Goal: Transaction & Acquisition: Book appointment/travel/reservation

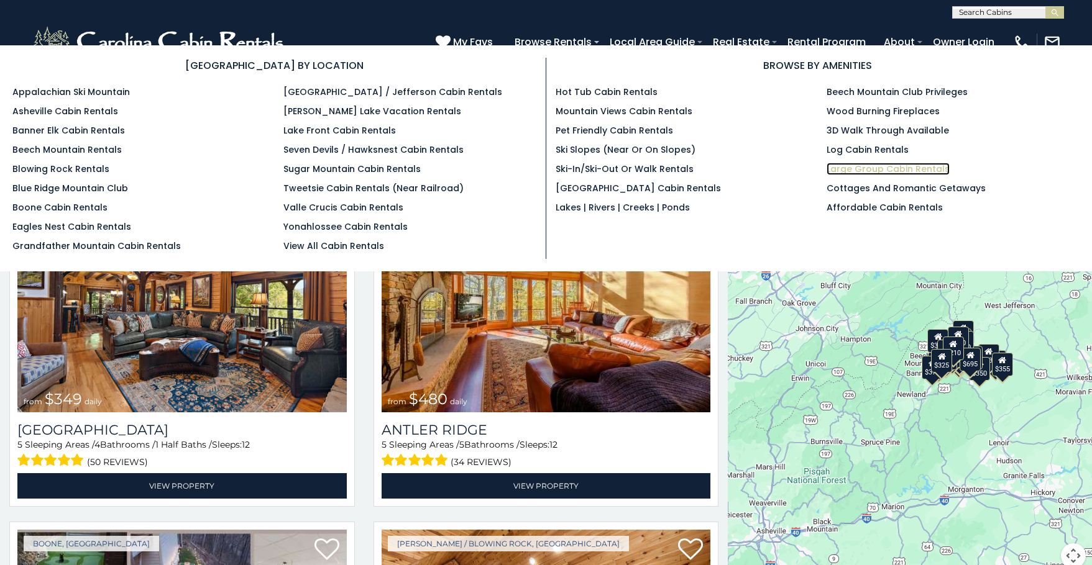
click at [865, 167] on link "Large Group Cabin Rentals" at bounding box center [887, 169] width 123 height 12
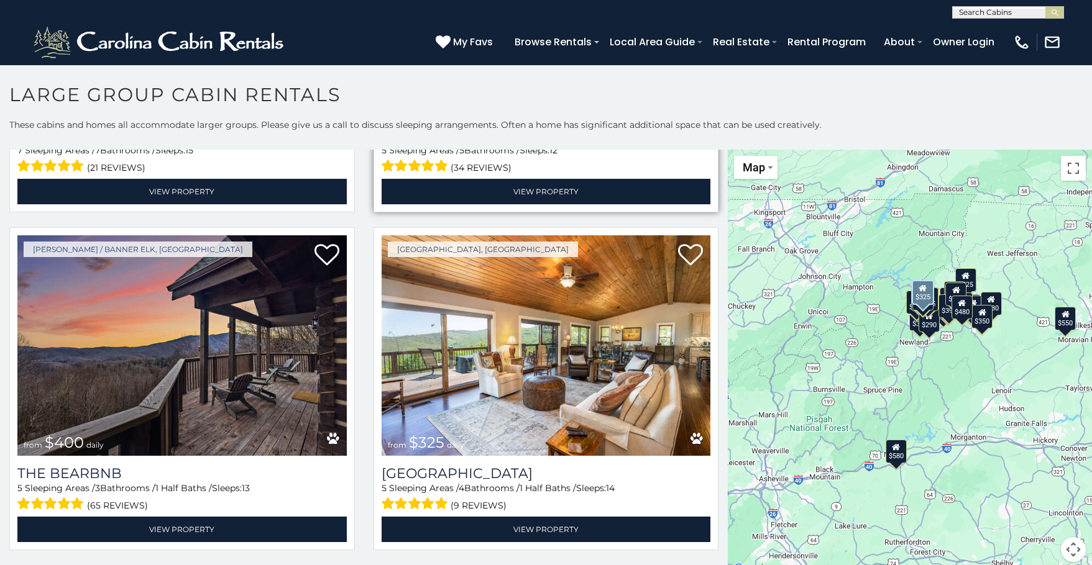
scroll to position [994, 0]
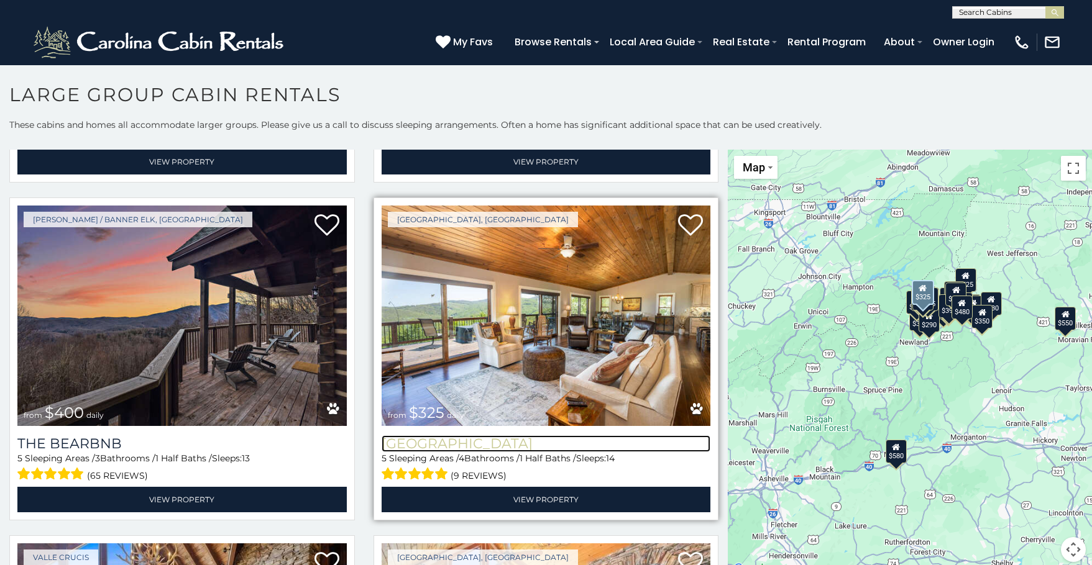
click at [486, 437] on h3 "[GEOGRAPHIC_DATA]" at bounding box center [545, 444] width 329 height 17
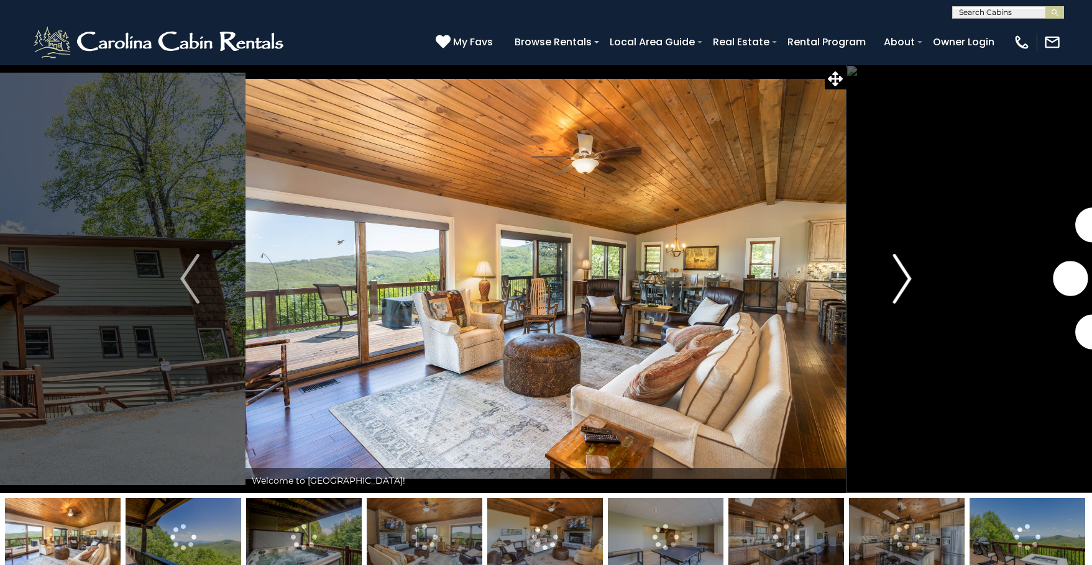
click at [904, 278] on img "Next" at bounding box center [901, 279] width 19 height 50
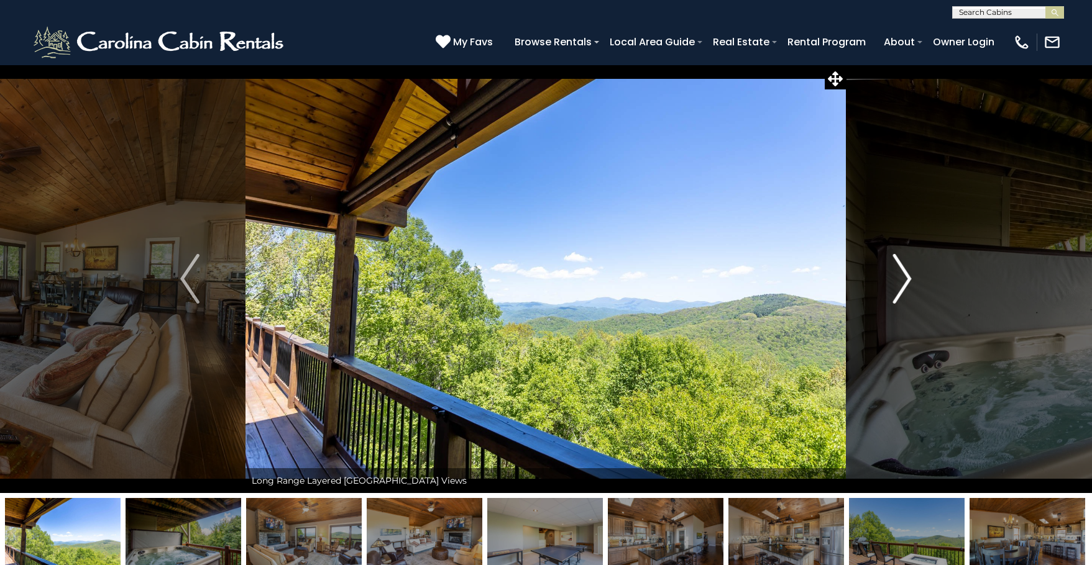
click at [904, 278] on img "Next" at bounding box center [901, 279] width 19 height 50
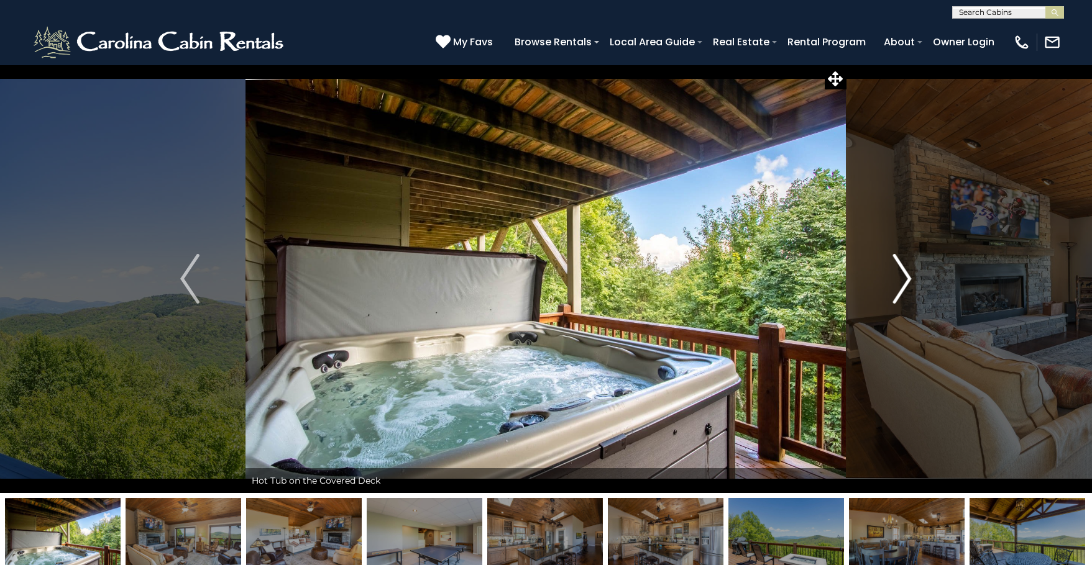
click at [901, 279] on img "Next" at bounding box center [901, 279] width 19 height 50
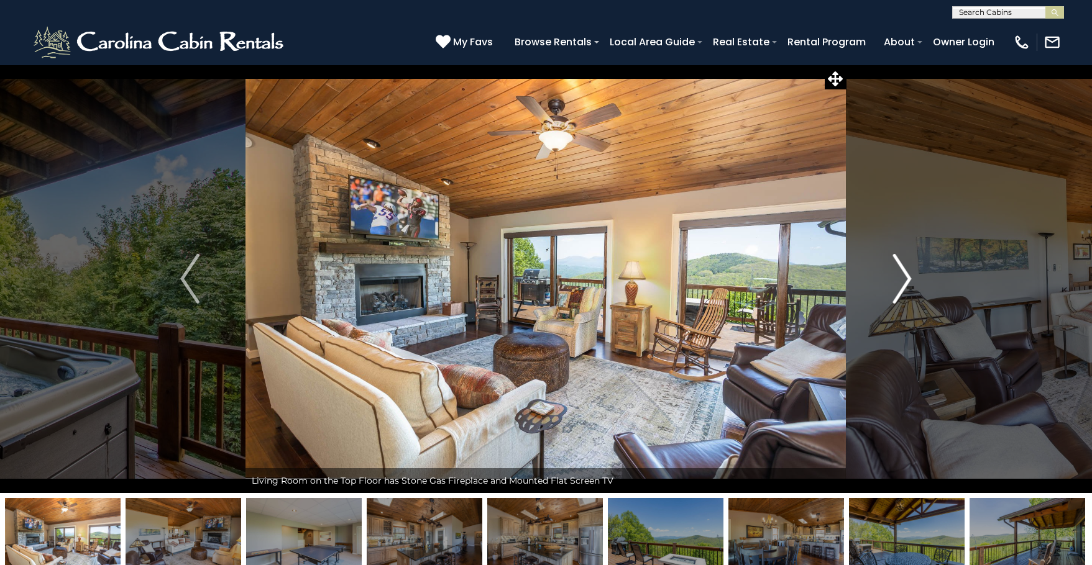
click at [901, 279] on img "Next" at bounding box center [901, 279] width 19 height 50
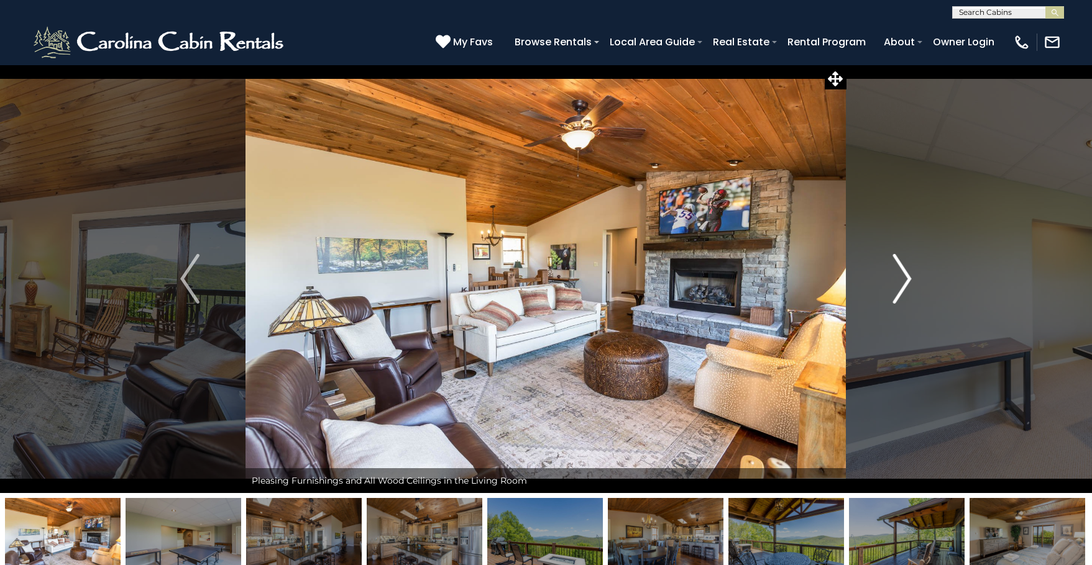
click at [901, 279] on img "Next" at bounding box center [901, 279] width 19 height 50
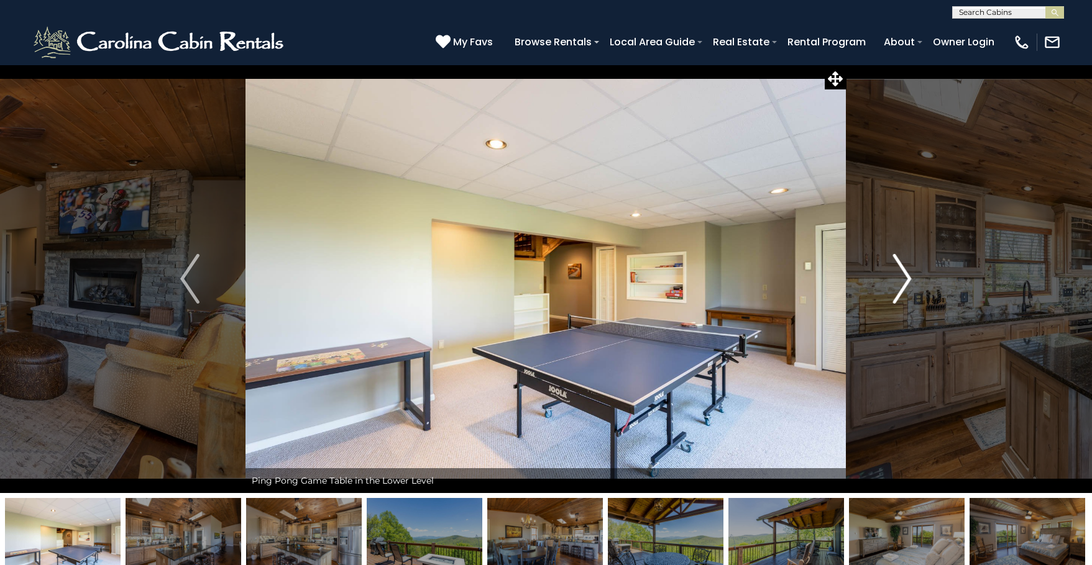
click at [902, 279] on img "Next" at bounding box center [901, 279] width 19 height 50
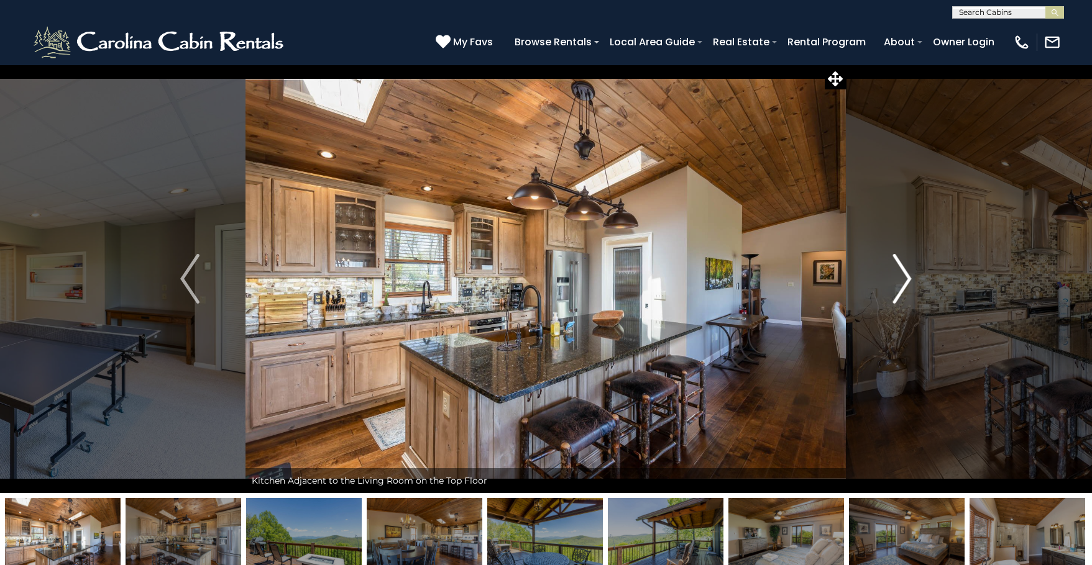
click at [902, 279] on img "Next" at bounding box center [901, 279] width 19 height 50
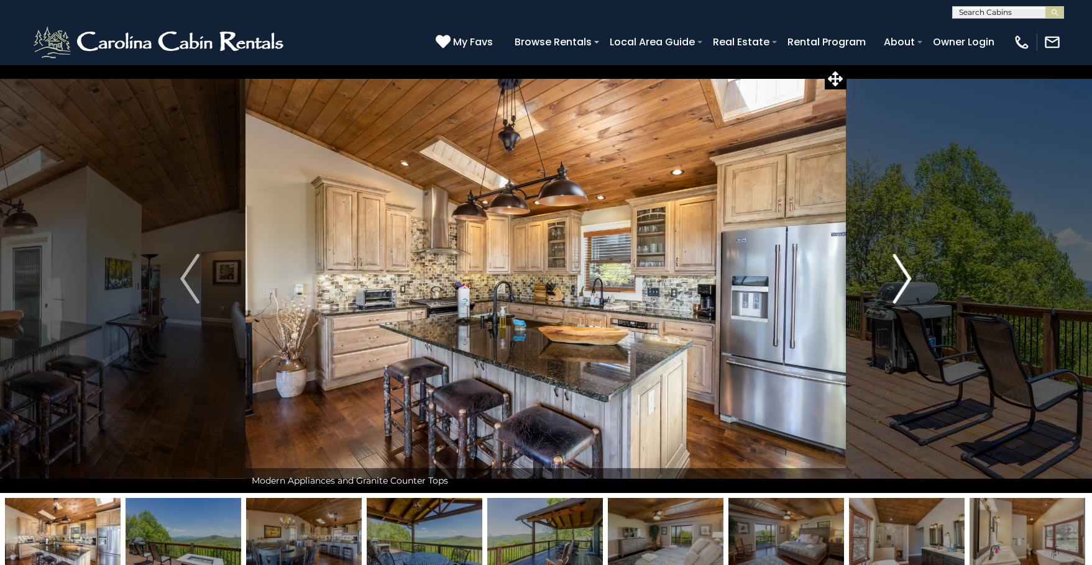
click at [902, 279] on img "Next" at bounding box center [901, 279] width 19 height 50
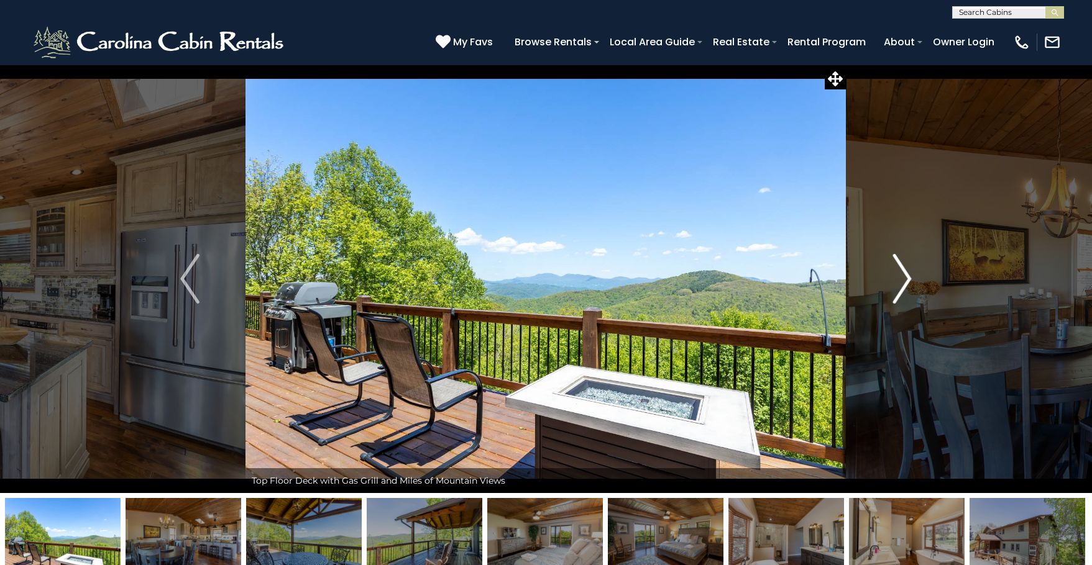
click at [902, 279] on img "Next" at bounding box center [901, 279] width 19 height 50
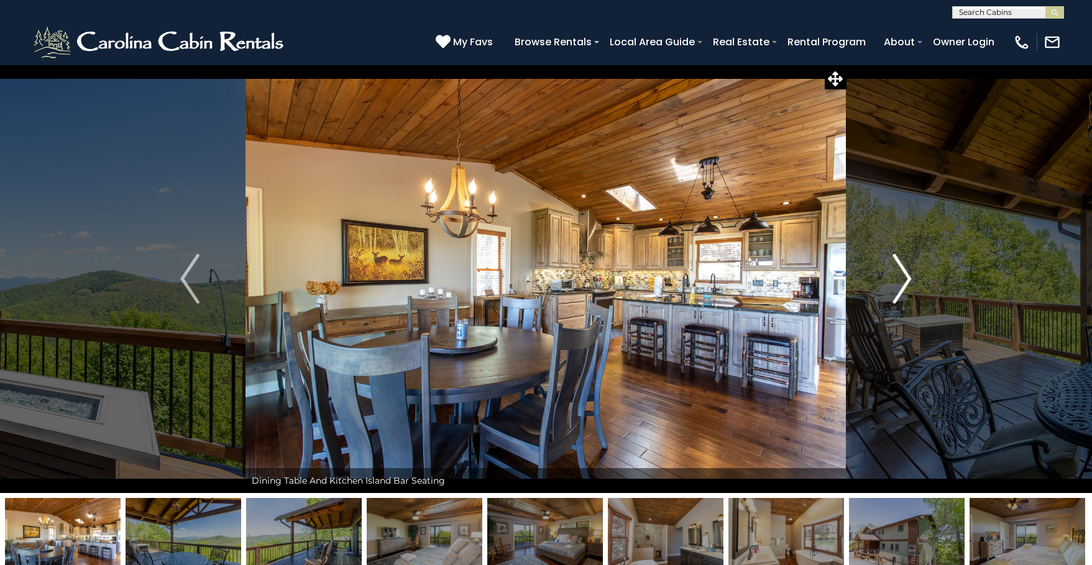
click at [902, 279] on img "Next" at bounding box center [901, 279] width 19 height 50
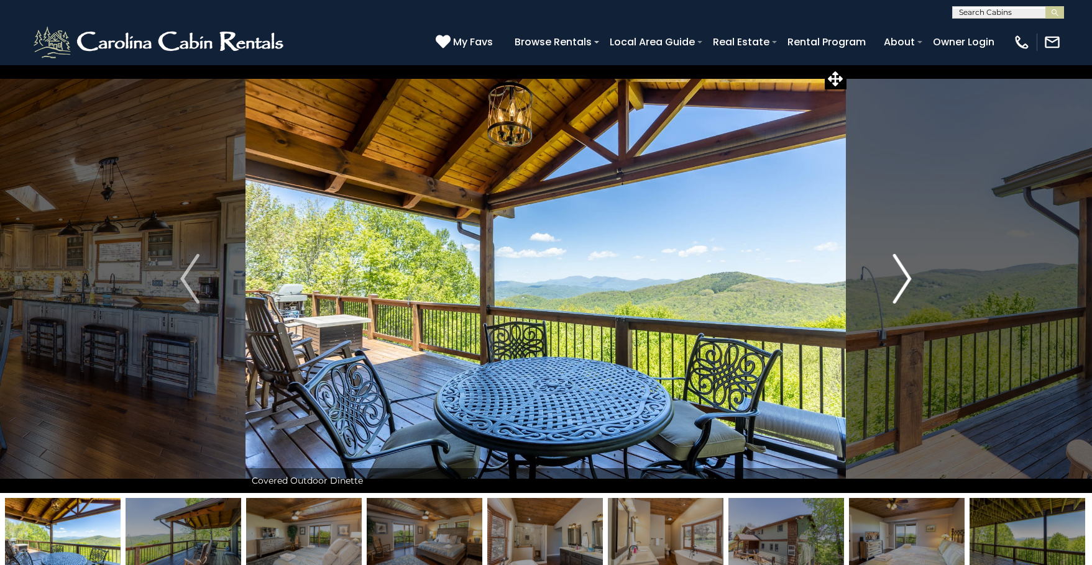
click at [902, 278] on img "Next" at bounding box center [901, 279] width 19 height 50
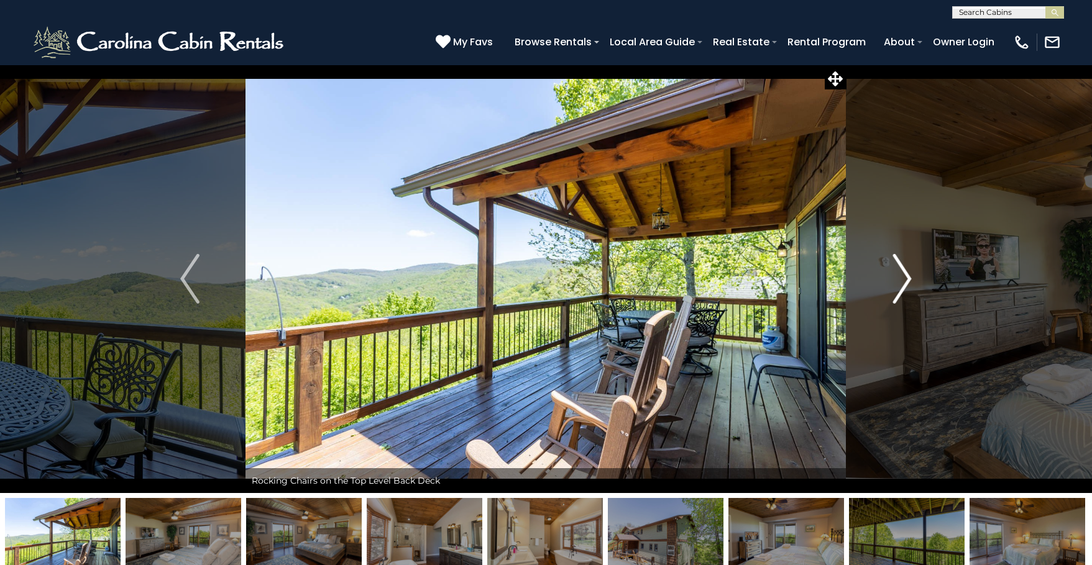
click at [902, 278] on img "Next" at bounding box center [901, 279] width 19 height 50
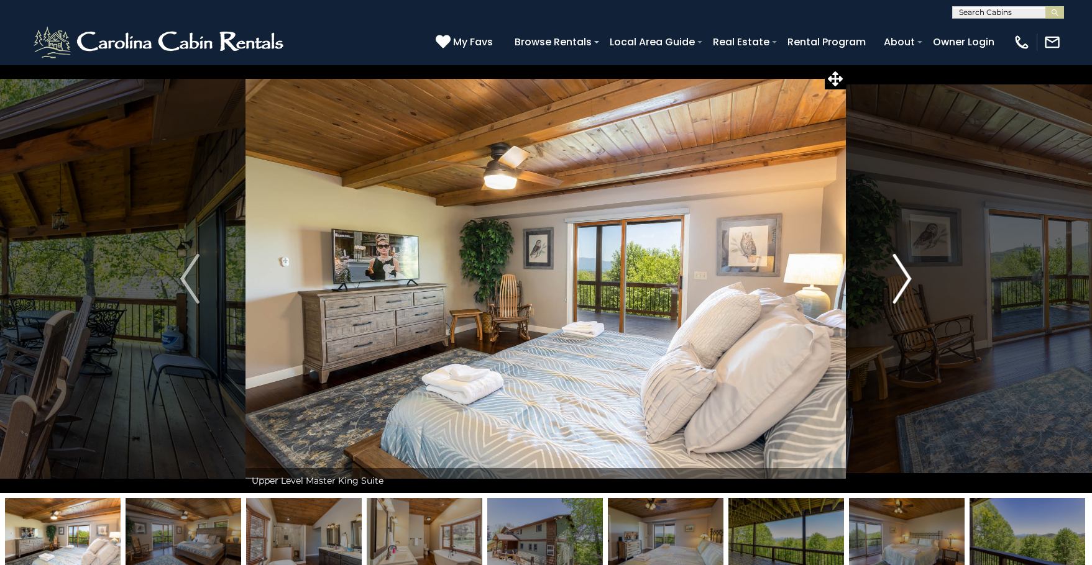
click at [915, 270] on button "Next" at bounding box center [902, 279] width 112 height 429
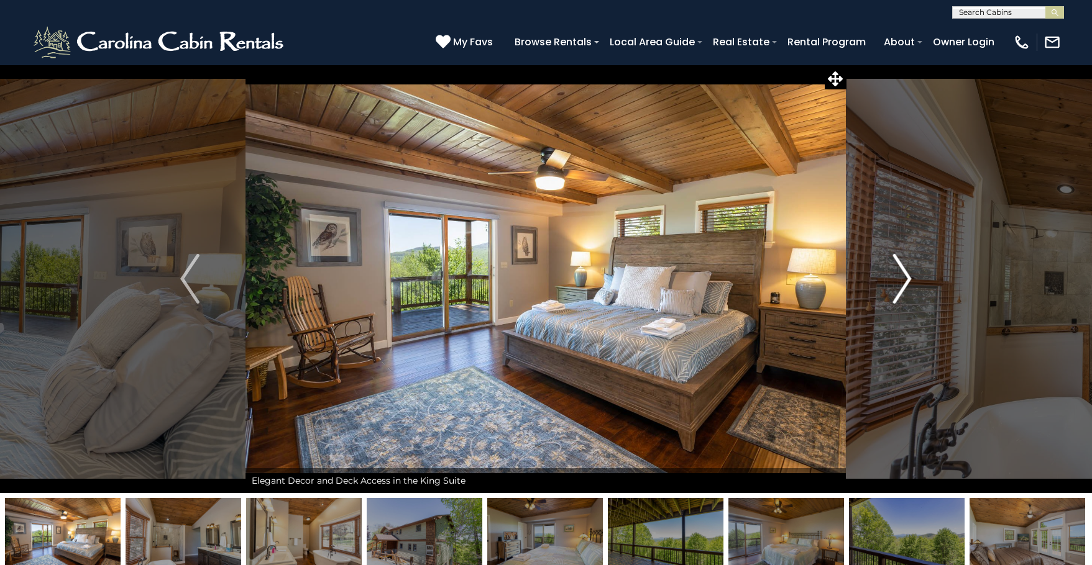
click at [915, 270] on button "Next" at bounding box center [902, 279] width 112 height 429
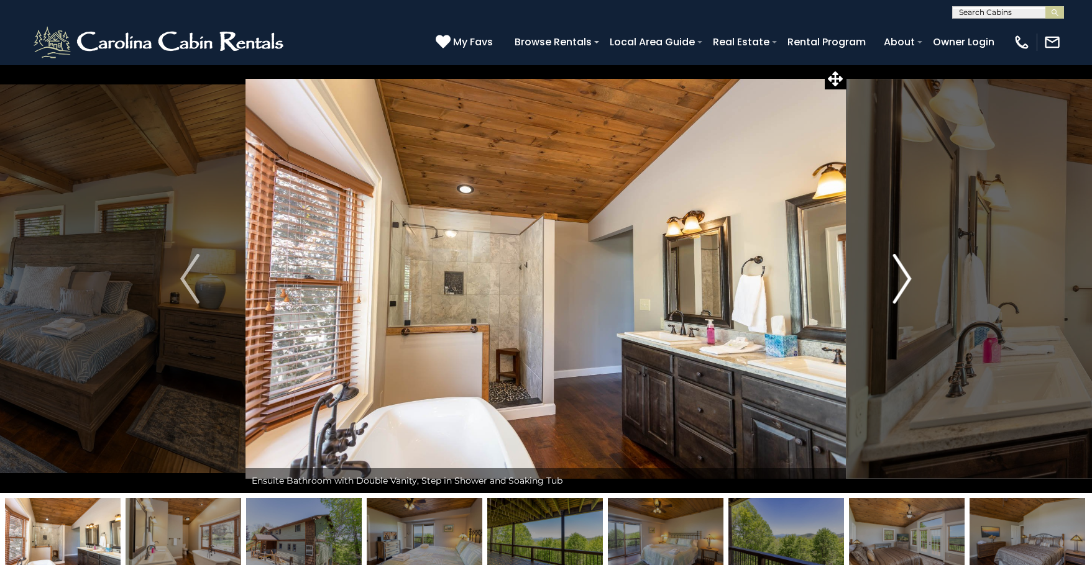
click at [915, 270] on button "Next" at bounding box center [902, 279] width 112 height 429
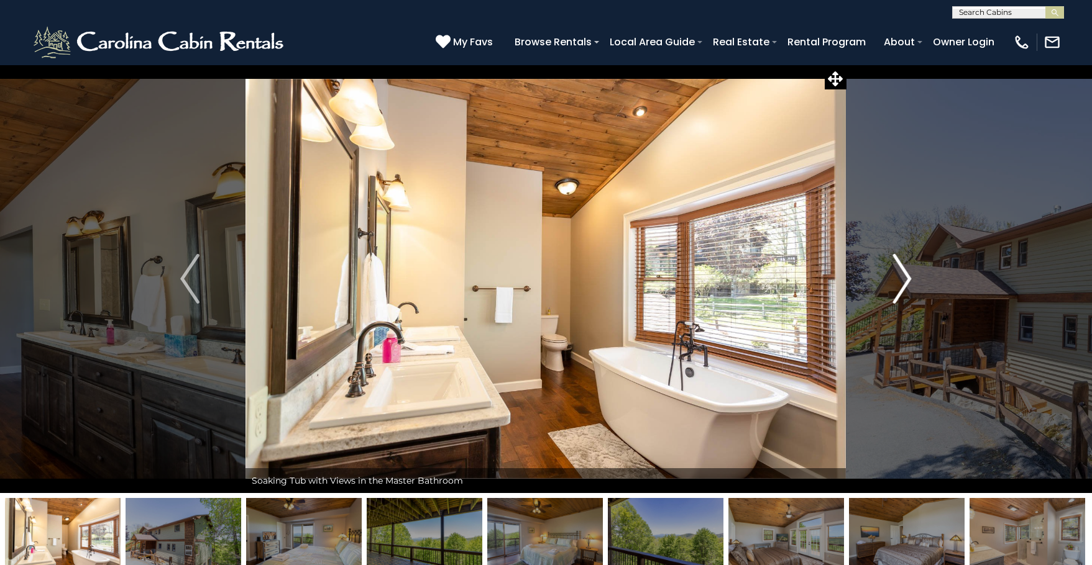
click at [915, 270] on button "Next" at bounding box center [902, 279] width 112 height 429
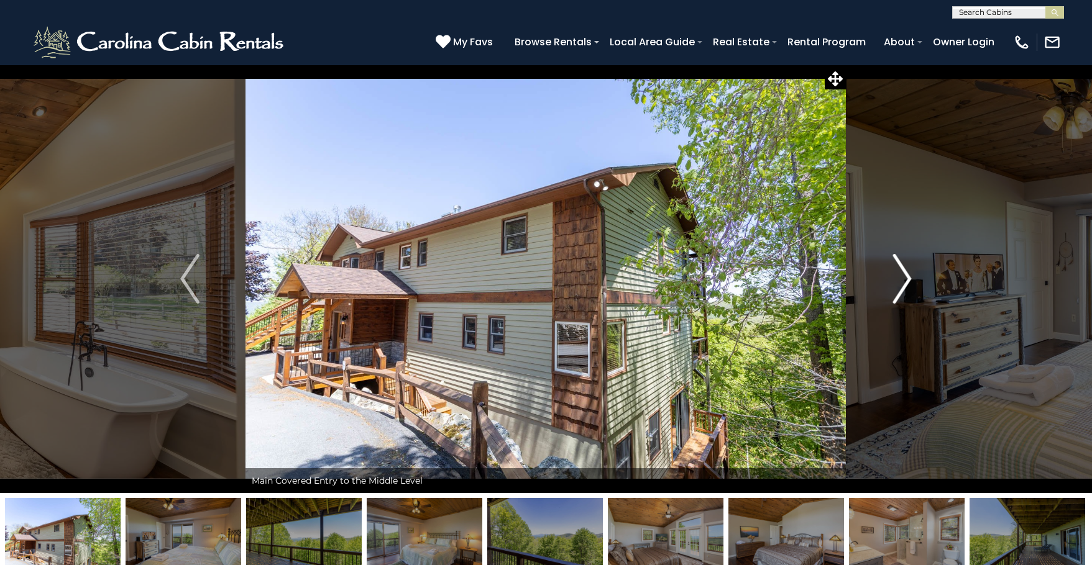
click at [910, 273] on img "Next" at bounding box center [901, 279] width 19 height 50
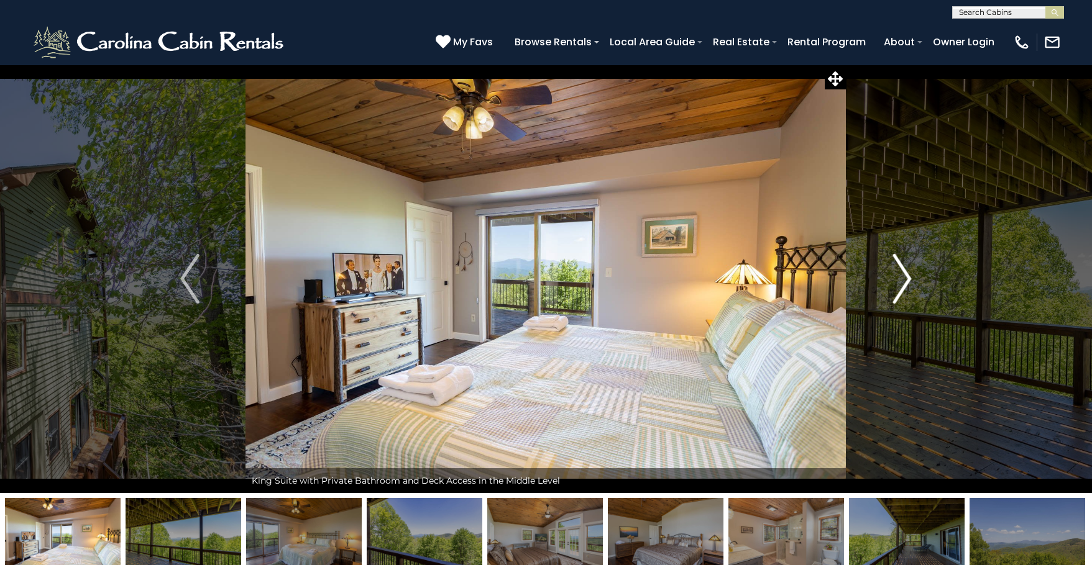
click at [910, 273] on img "Next" at bounding box center [901, 279] width 19 height 50
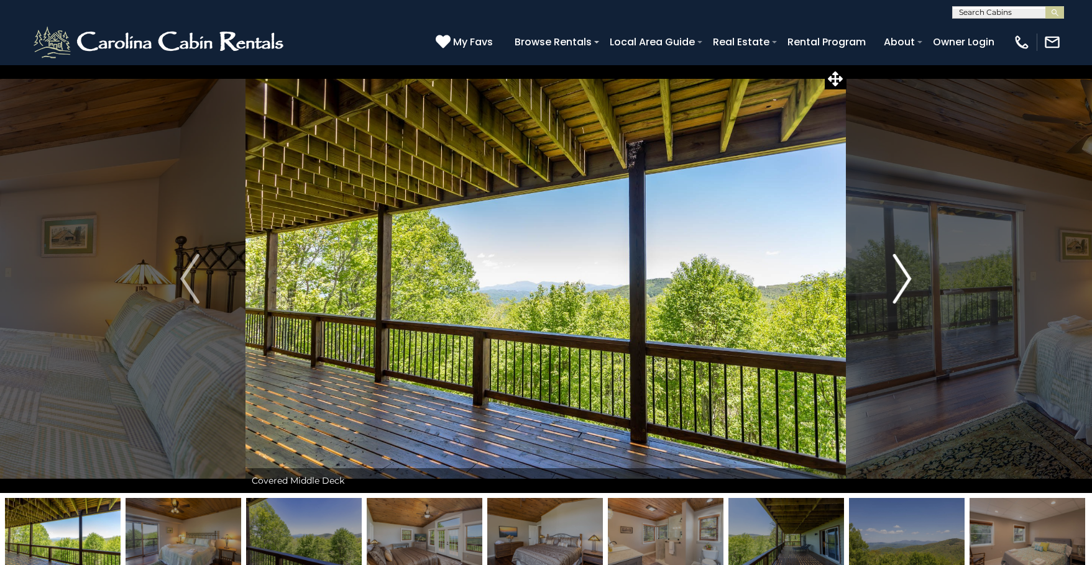
click at [907, 277] on img "Next" at bounding box center [901, 279] width 19 height 50
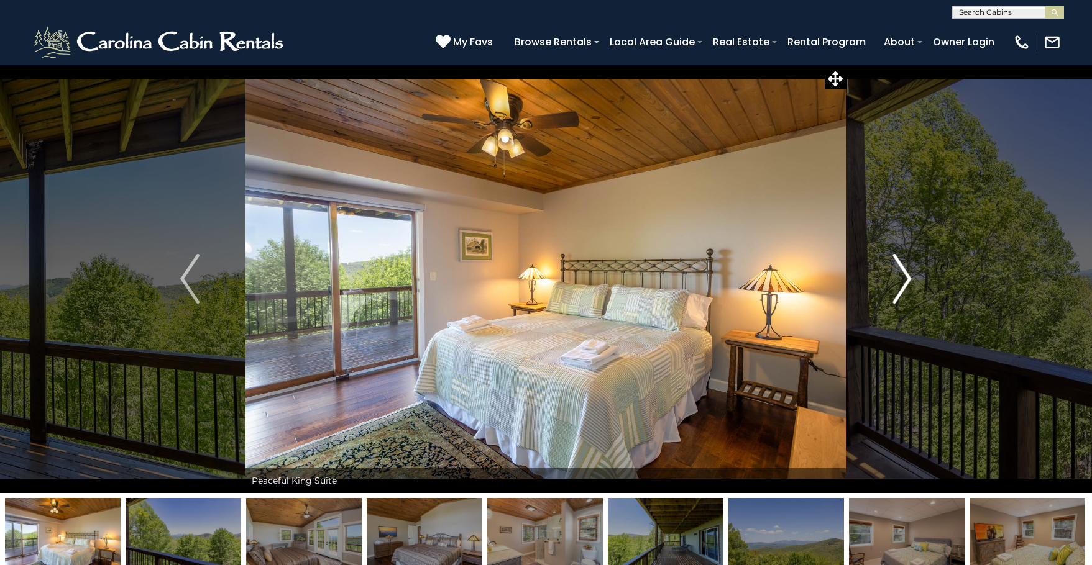
click at [907, 277] on img "Next" at bounding box center [901, 279] width 19 height 50
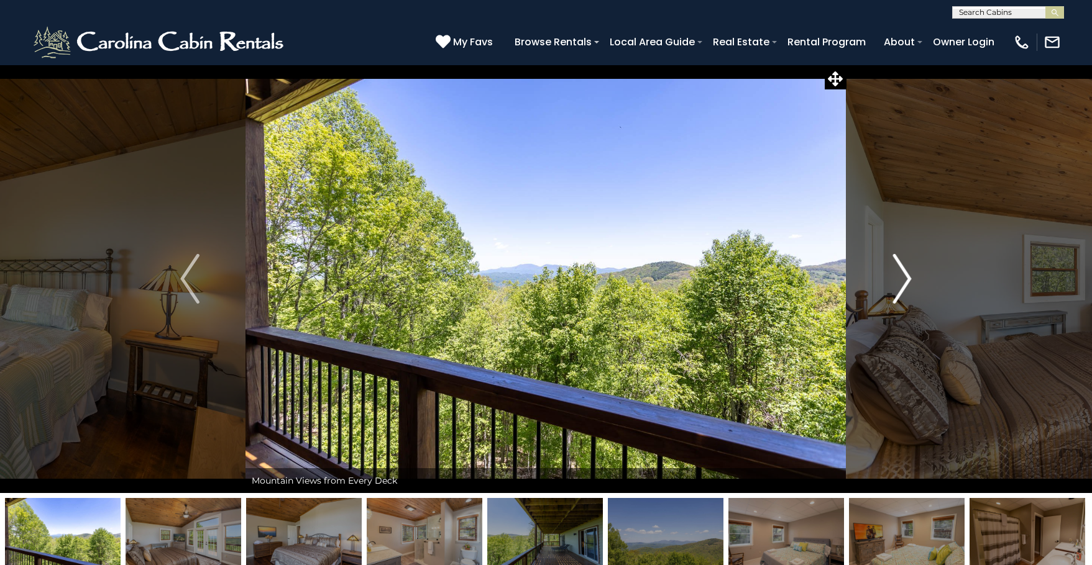
click at [907, 277] on img "Next" at bounding box center [901, 279] width 19 height 50
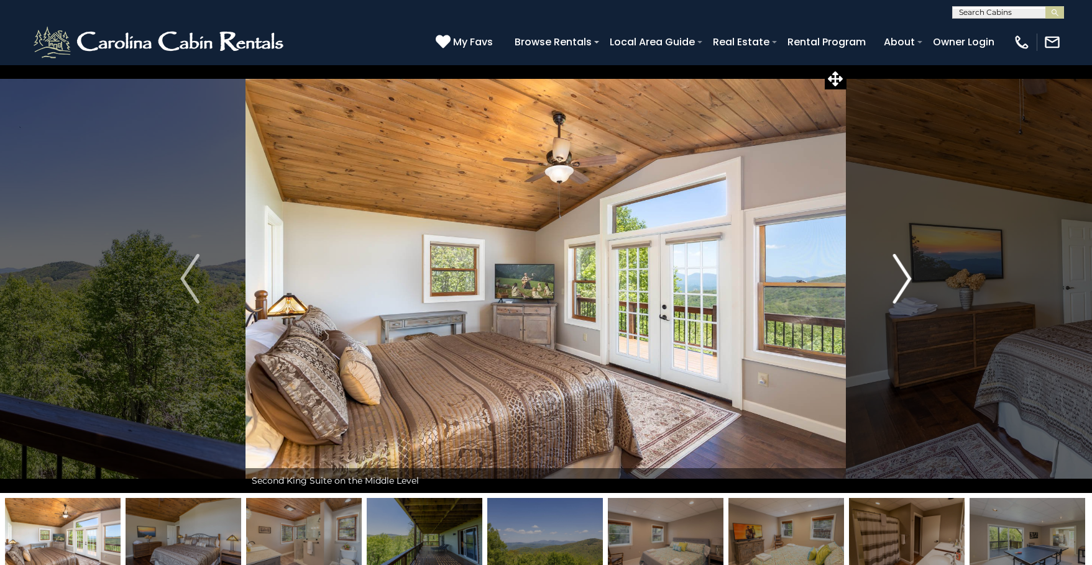
click at [907, 277] on img "Next" at bounding box center [901, 279] width 19 height 50
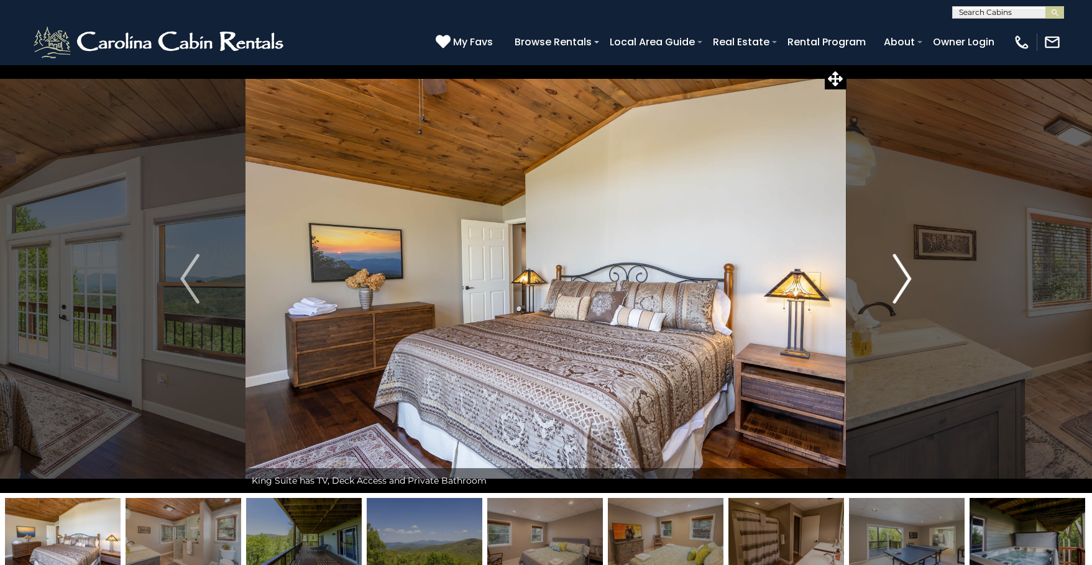
click at [907, 277] on img "Next" at bounding box center [901, 279] width 19 height 50
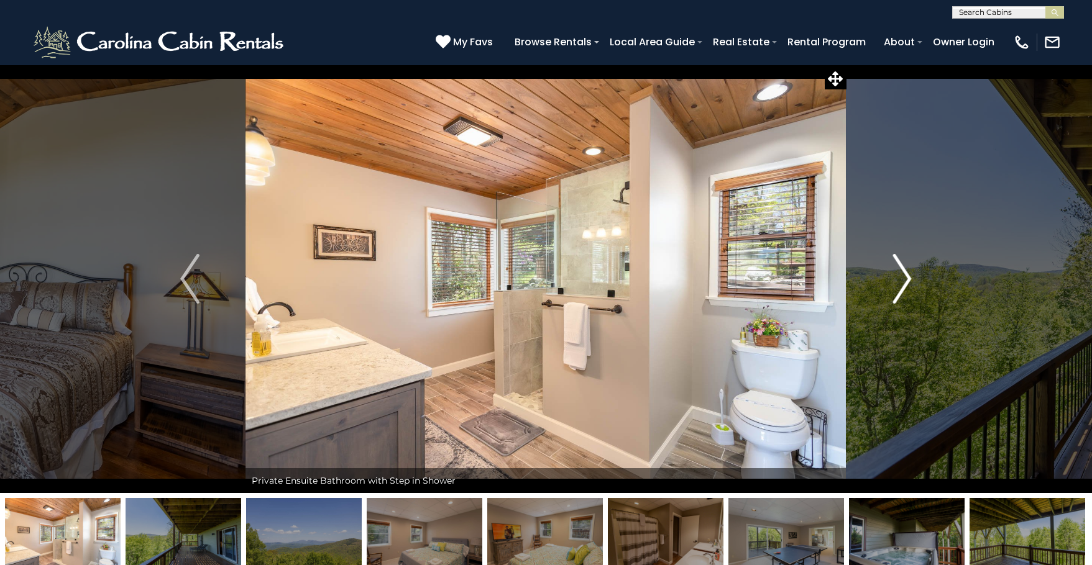
click at [907, 277] on img "Next" at bounding box center [901, 279] width 19 height 50
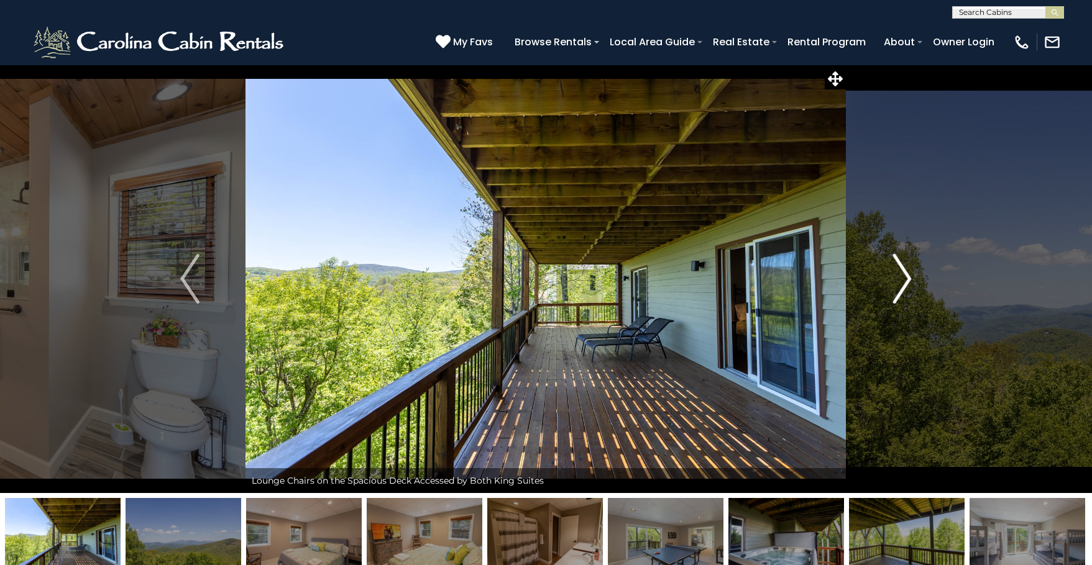
click at [907, 277] on img "Next" at bounding box center [901, 279] width 19 height 50
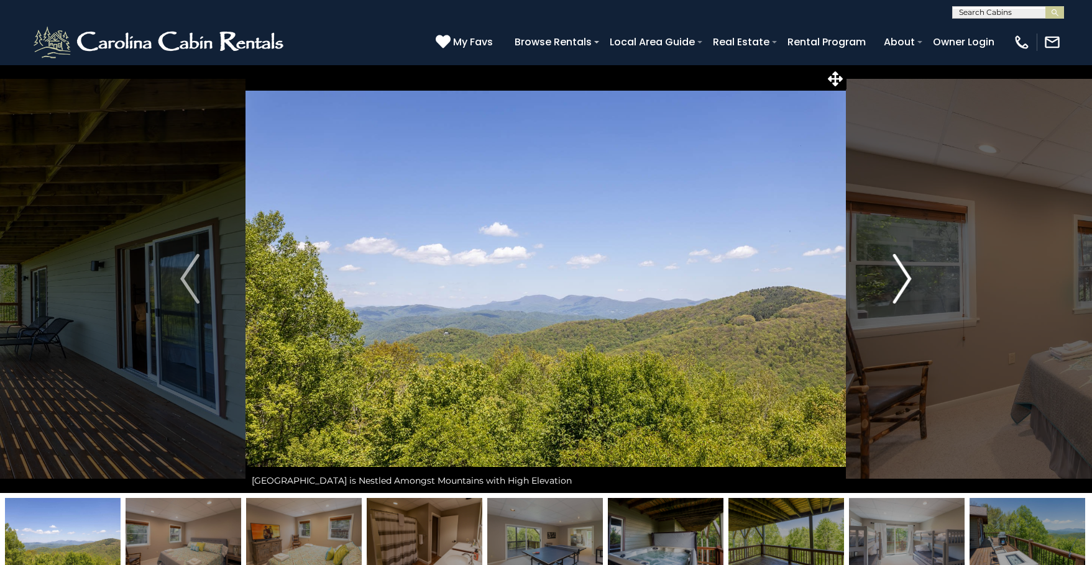
click at [907, 277] on img "Next" at bounding box center [901, 279] width 19 height 50
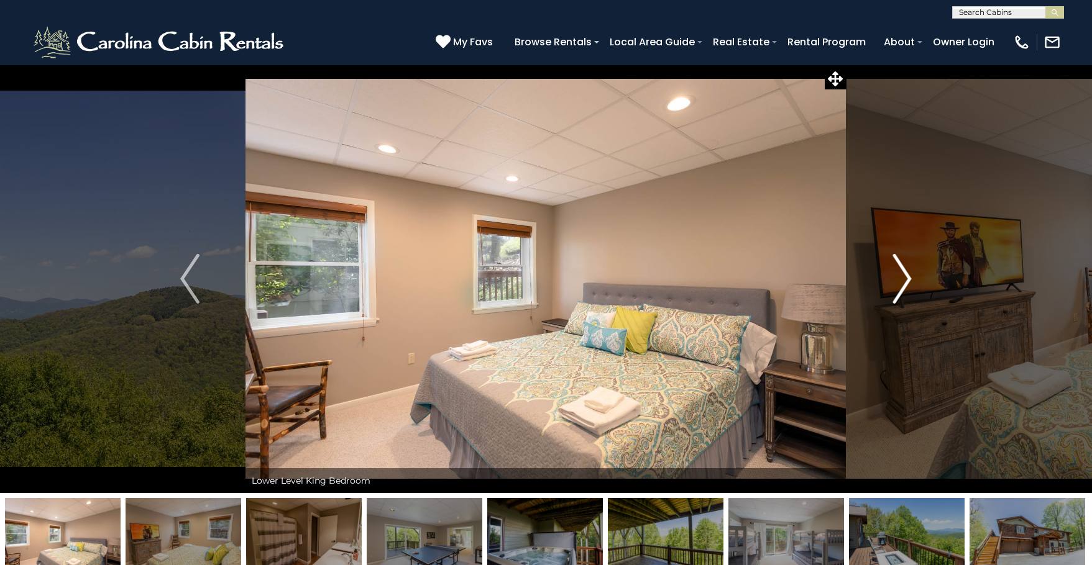
click at [907, 277] on img "Next" at bounding box center [901, 279] width 19 height 50
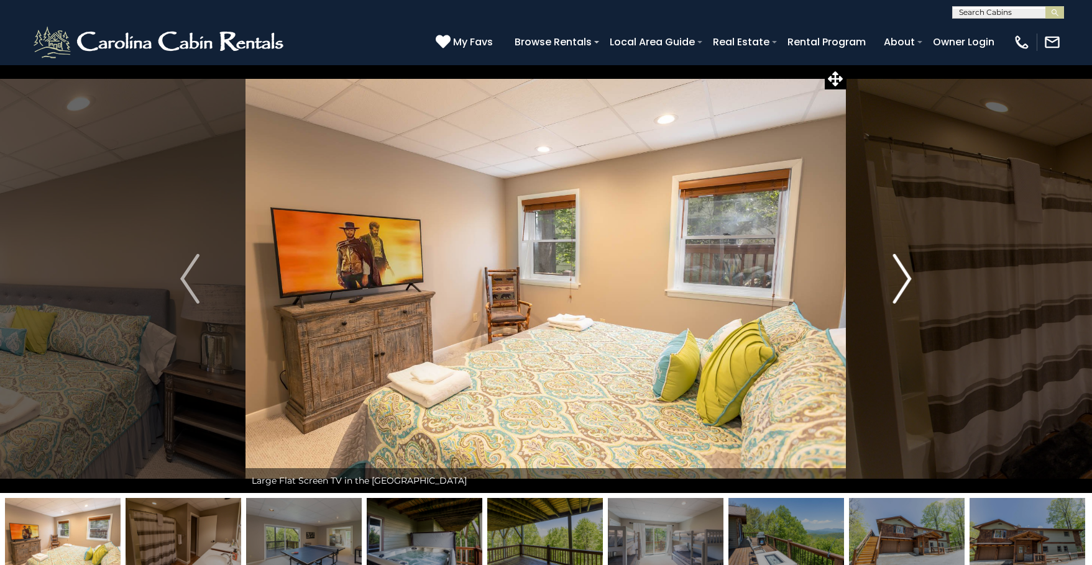
click at [907, 277] on img "Next" at bounding box center [901, 279] width 19 height 50
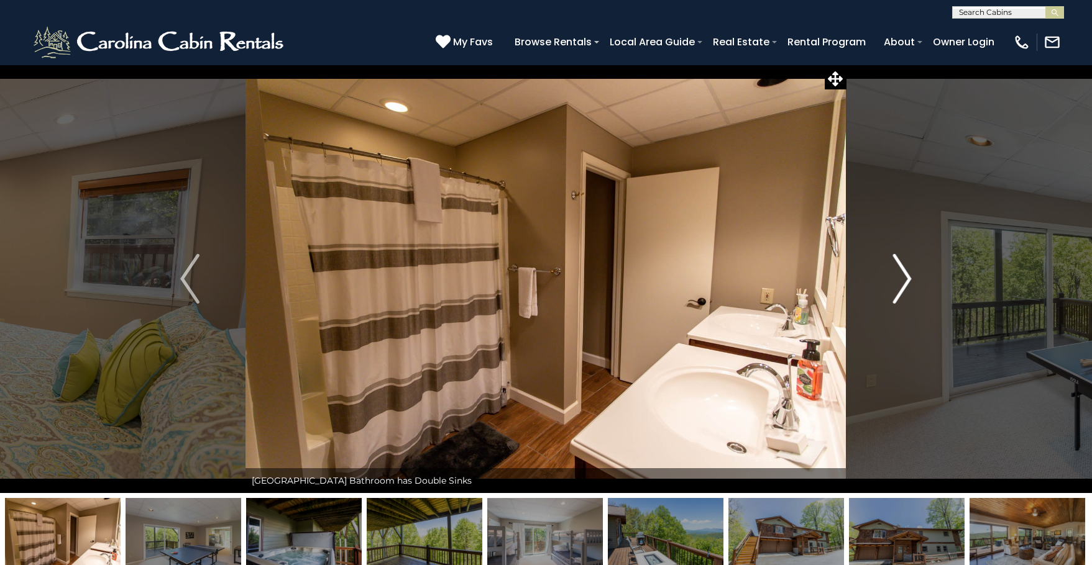
click at [907, 277] on img "Next" at bounding box center [901, 279] width 19 height 50
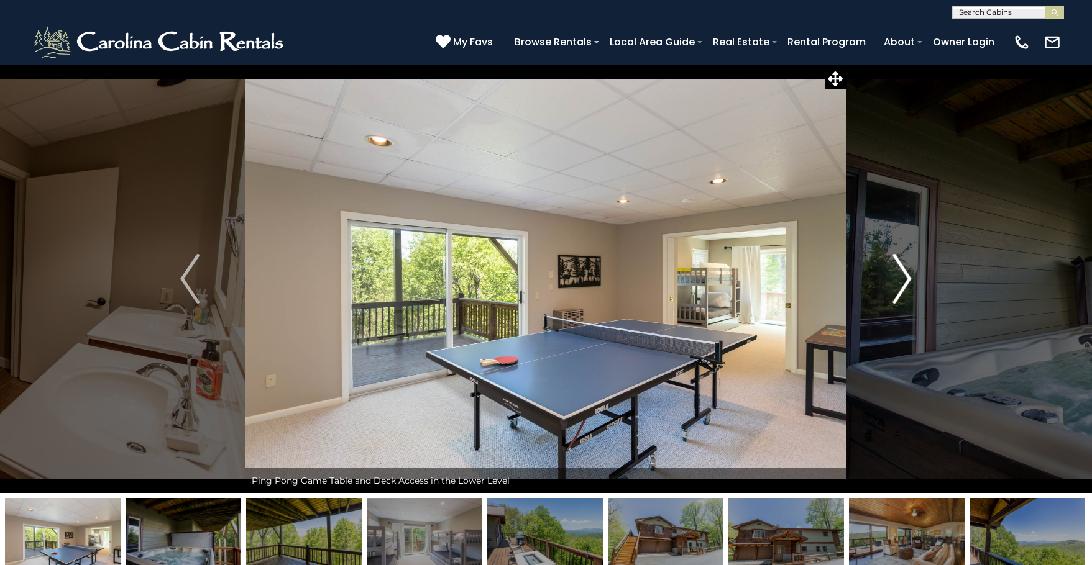
click at [907, 277] on img "Next" at bounding box center [901, 279] width 19 height 50
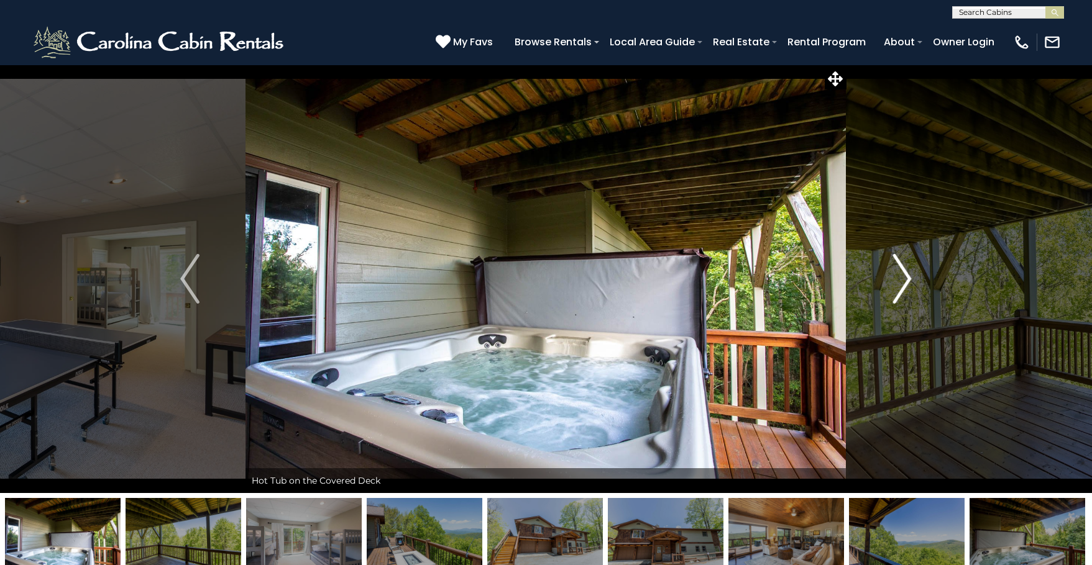
click at [907, 277] on img "Next" at bounding box center [901, 279] width 19 height 50
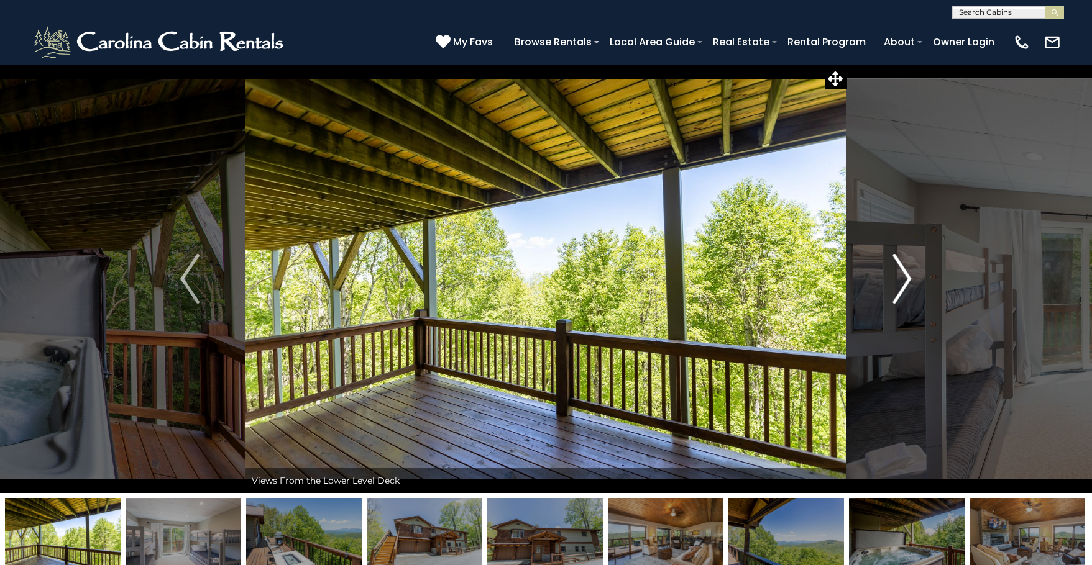
click at [907, 277] on img "Next" at bounding box center [901, 279] width 19 height 50
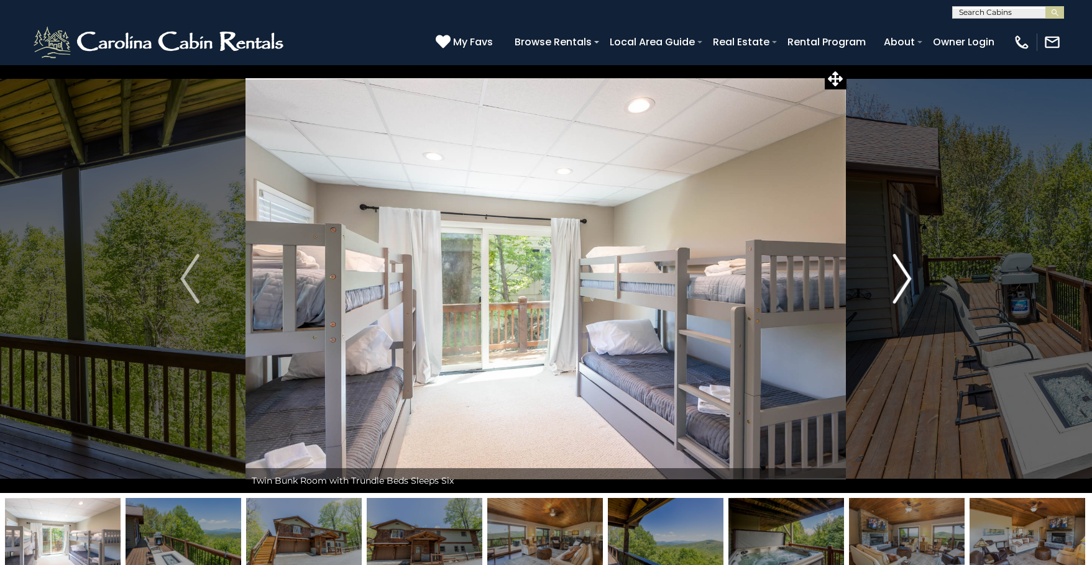
click at [907, 277] on img "Next" at bounding box center [901, 279] width 19 height 50
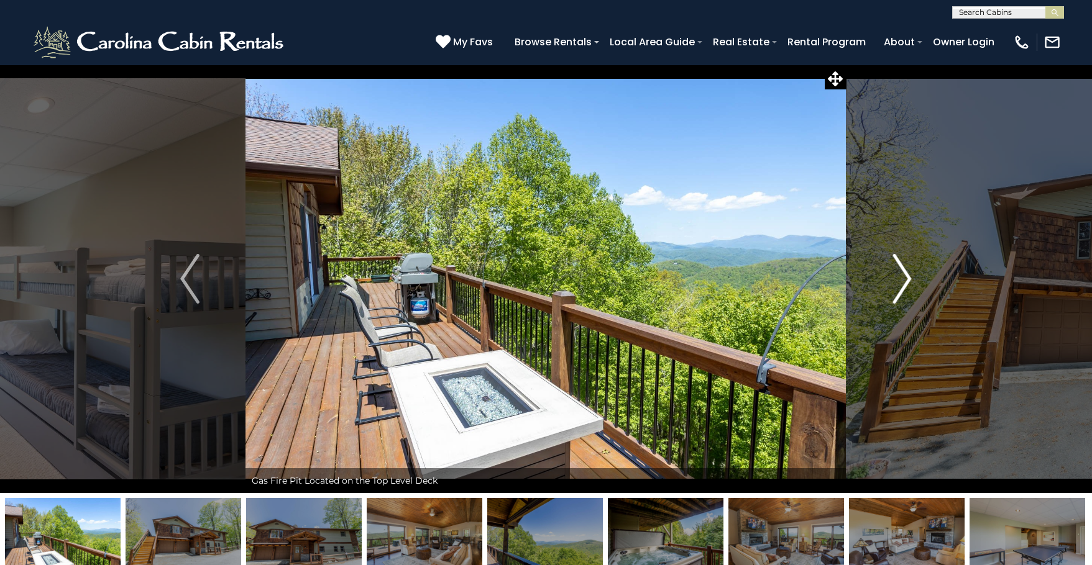
click at [907, 277] on img "Next" at bounding box center [901, 279] width 19 height 50
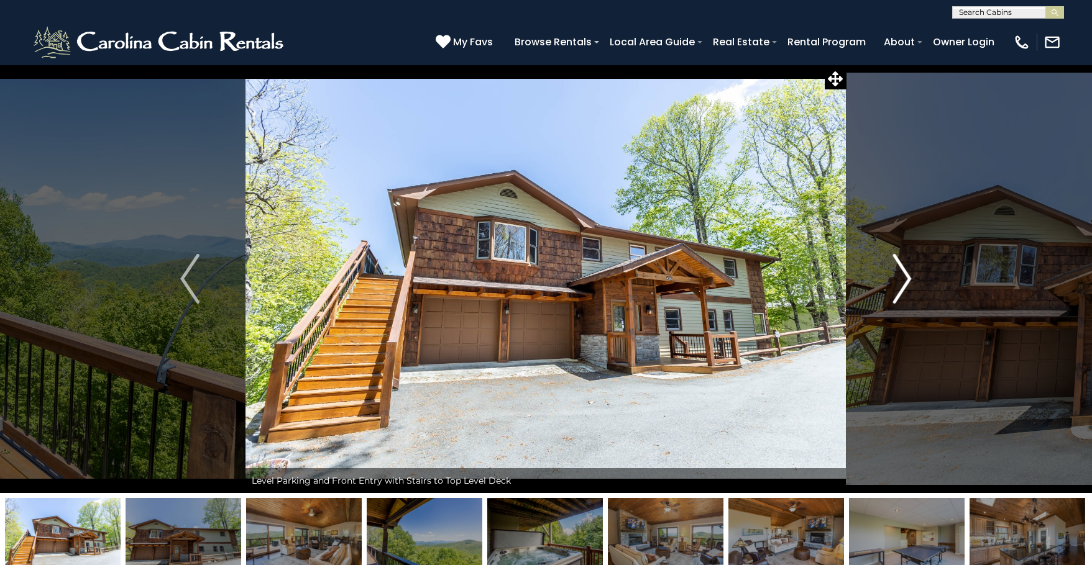
click at [907, 277] on img "Next" at bounding box center [901, 279] width 19 height 50
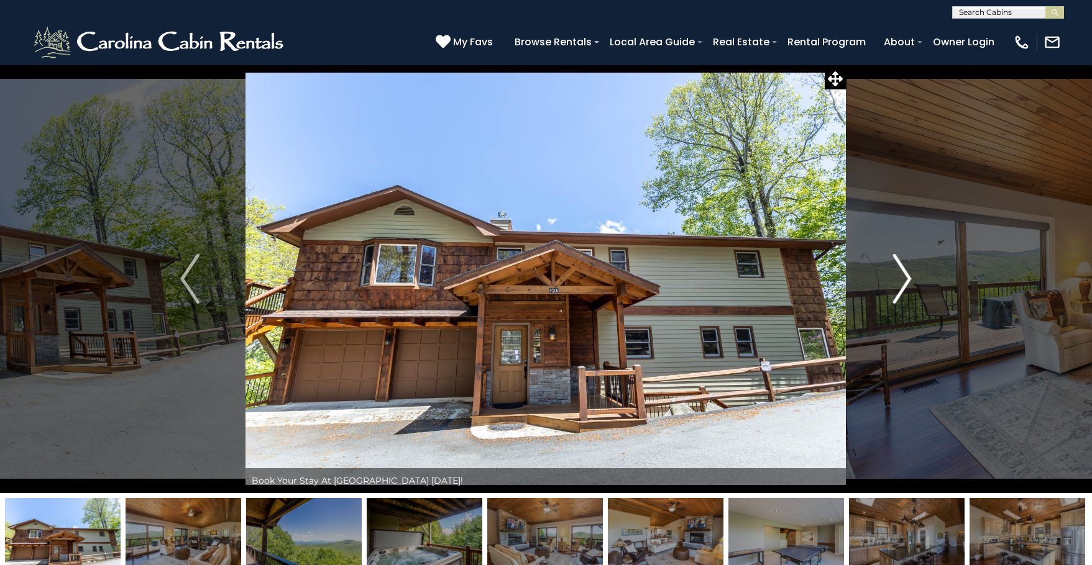
click at [907, 277] on img "Next" at bounding box center [901, 279] width 19 height 50
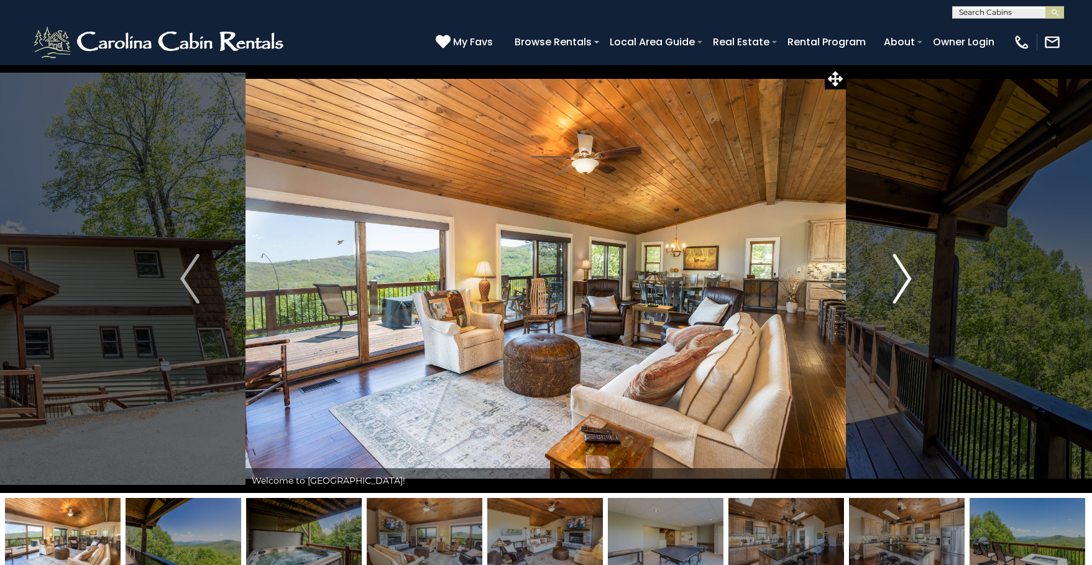
click at [907, 277] on img "Next" at bounding box center [901, 279] width 19 height 50
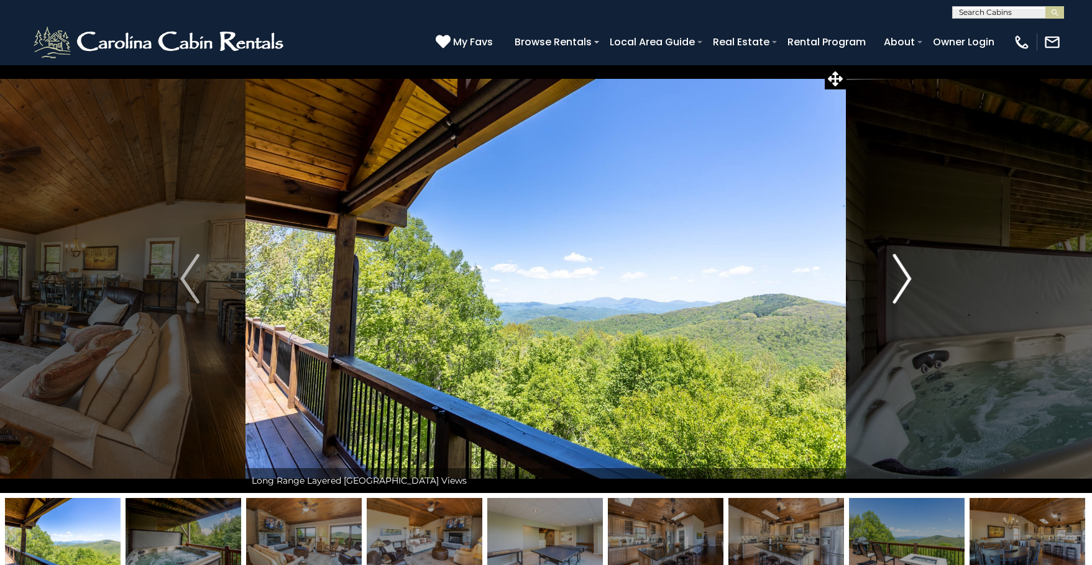
click at [907, 277] on img "Next" at bounding box center [901, 279] width 19 height 50
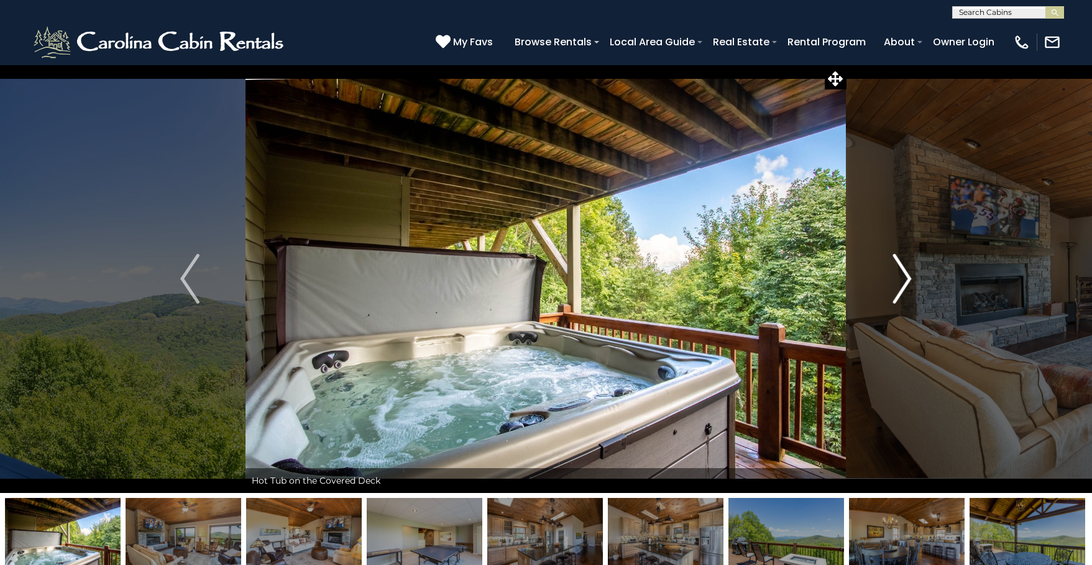
click at [907, 277] on img "Next" at bounding box center [901, 279] width 19 height 50
